Goal: Submit feedback/report problem

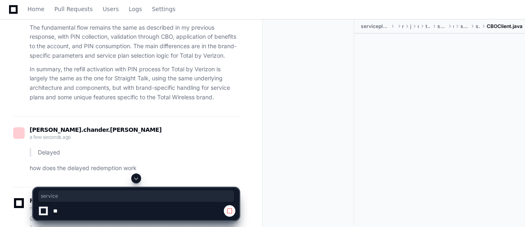
scroll to position [3813, 0]
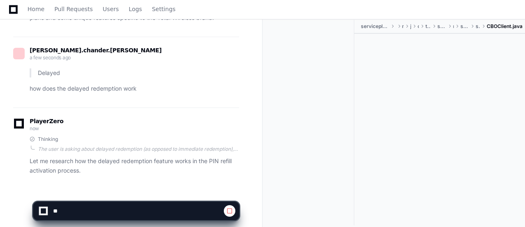
click at [149, 165] on div "PlayerZero now Thinking The user is asking about delayed redemption (as opposed…" at bounding box center [126, 148] width 226 height 82
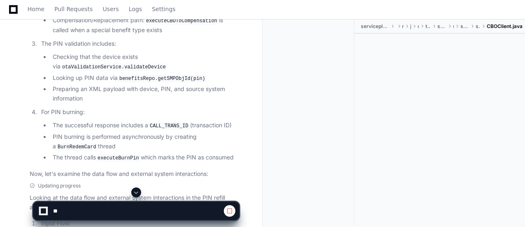
click at [136, 188] on button at bounding box center [136, 192] width 10 height 10
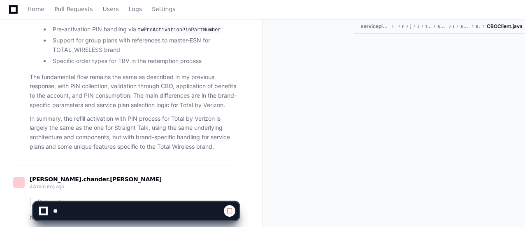
scroll to position [3813, 0]
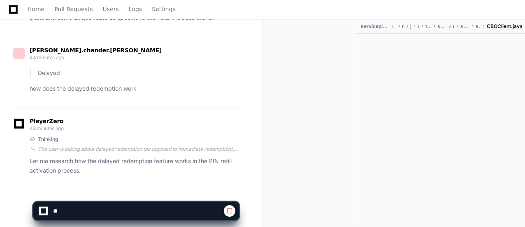
click at [461, 104] on div at bounding box center [439, 121] width 171 height 174
click at [229, 212] on span at bounding box center [229, 210] width 7 height 7
click at [47, 212] on div at bounding box center [42, 210] width 7 height 7
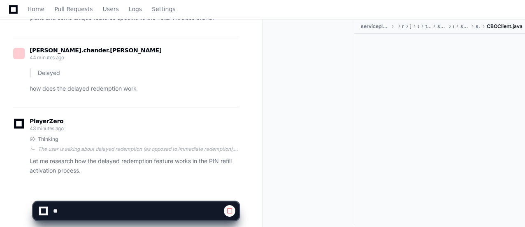
click at [353, 111] on div at bounding box center [311, 122] width 85 height 205
